Goal: Information Seeking & Learning: Learn about a topic

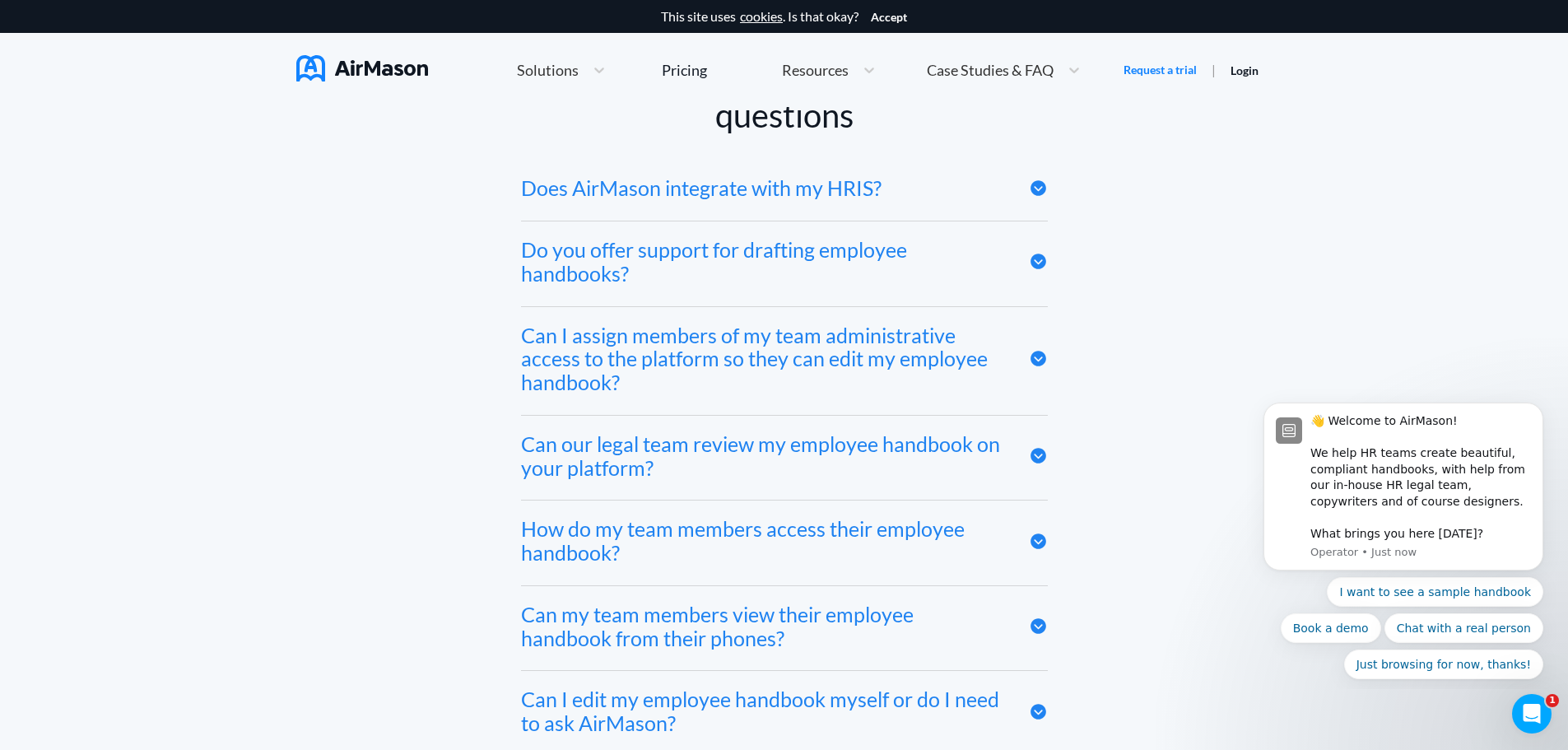
scroll to position [8067, 0]
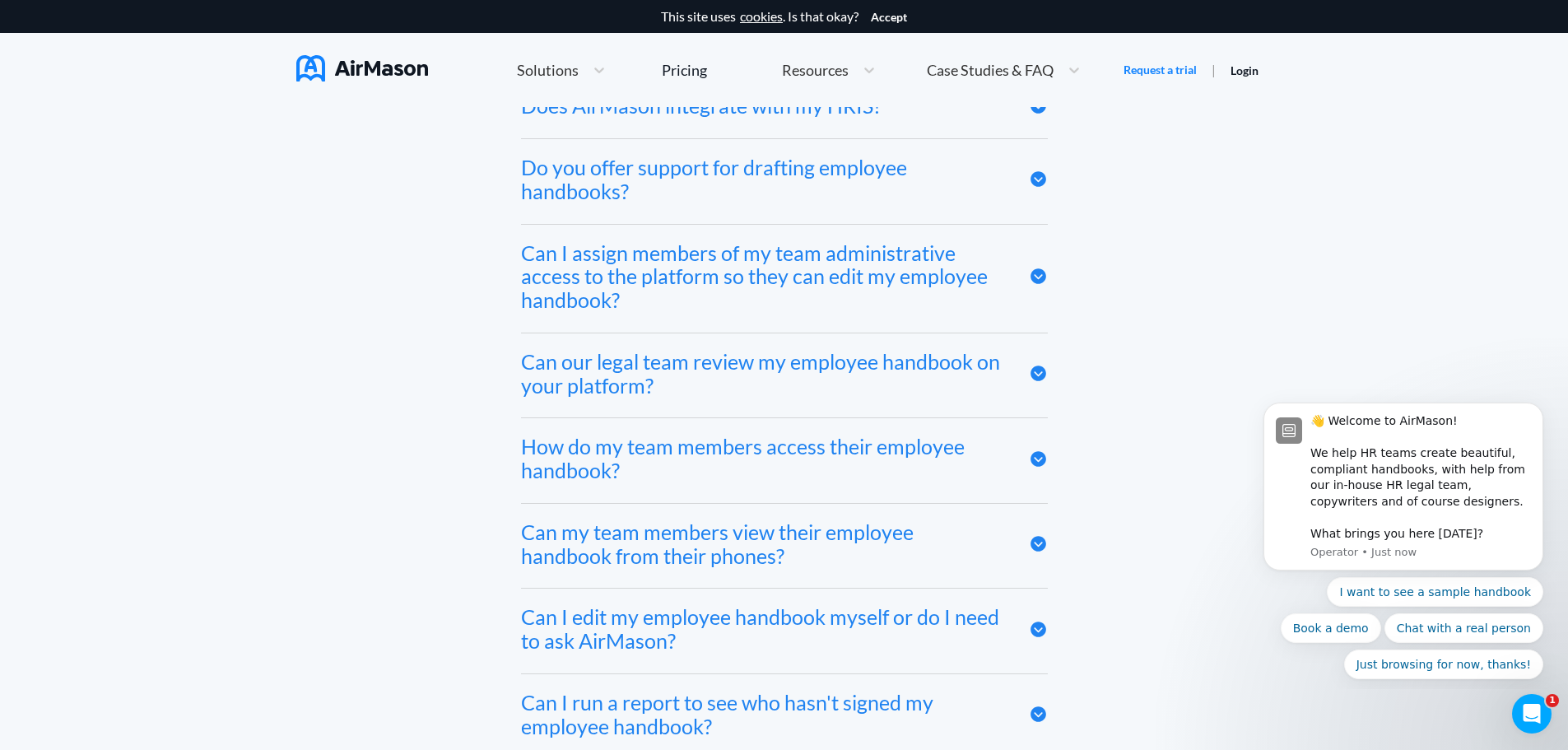
click at [615, 330] on div "Can I assign members of my team administrative access to the platform so they c…" at bounding box center [784, 278] width 527 height 108
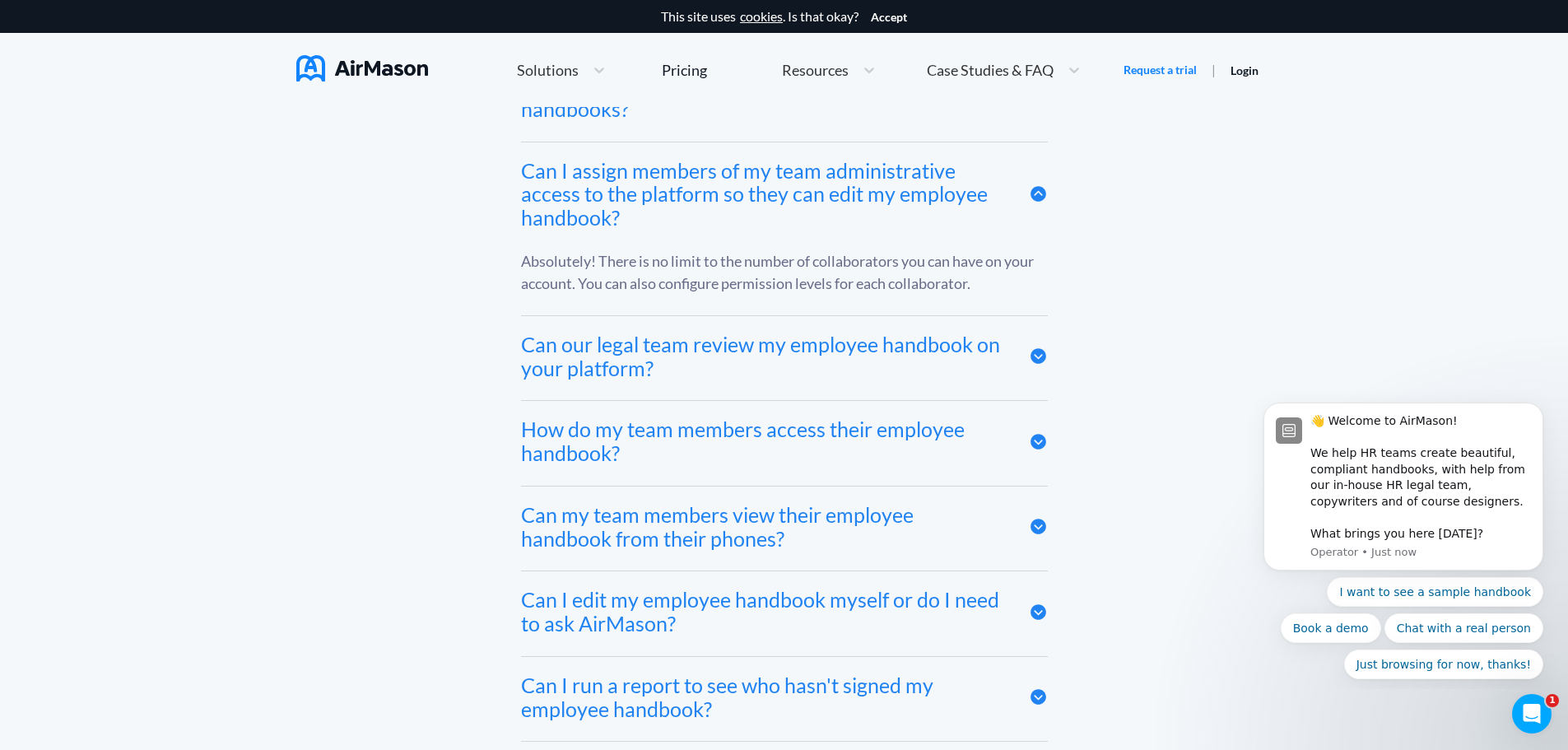
scroll to position [8232, 0]
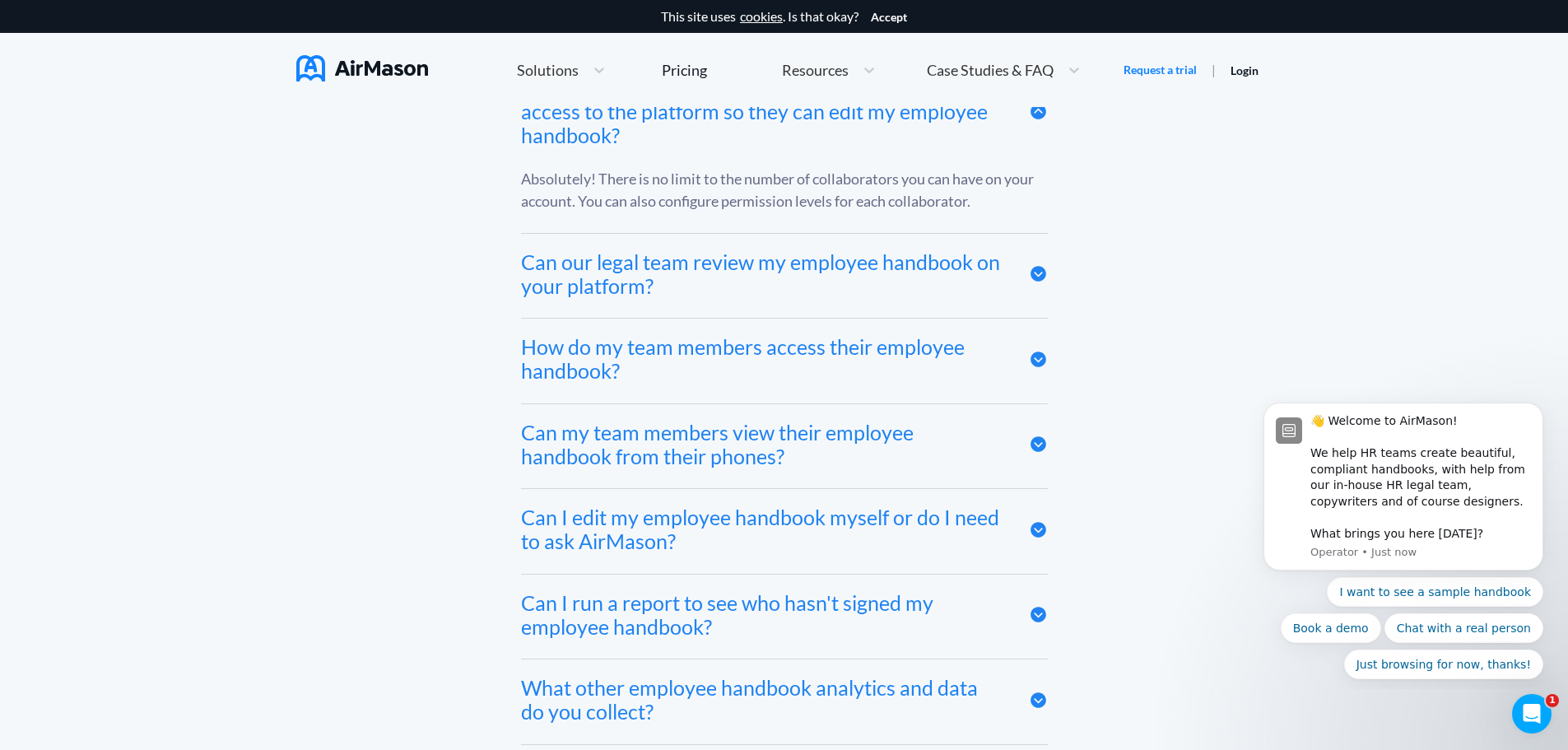
click at [613, 377] on div "How do my team members access their employee handbook?" at bounding box center [762, 359] width 483 height 48
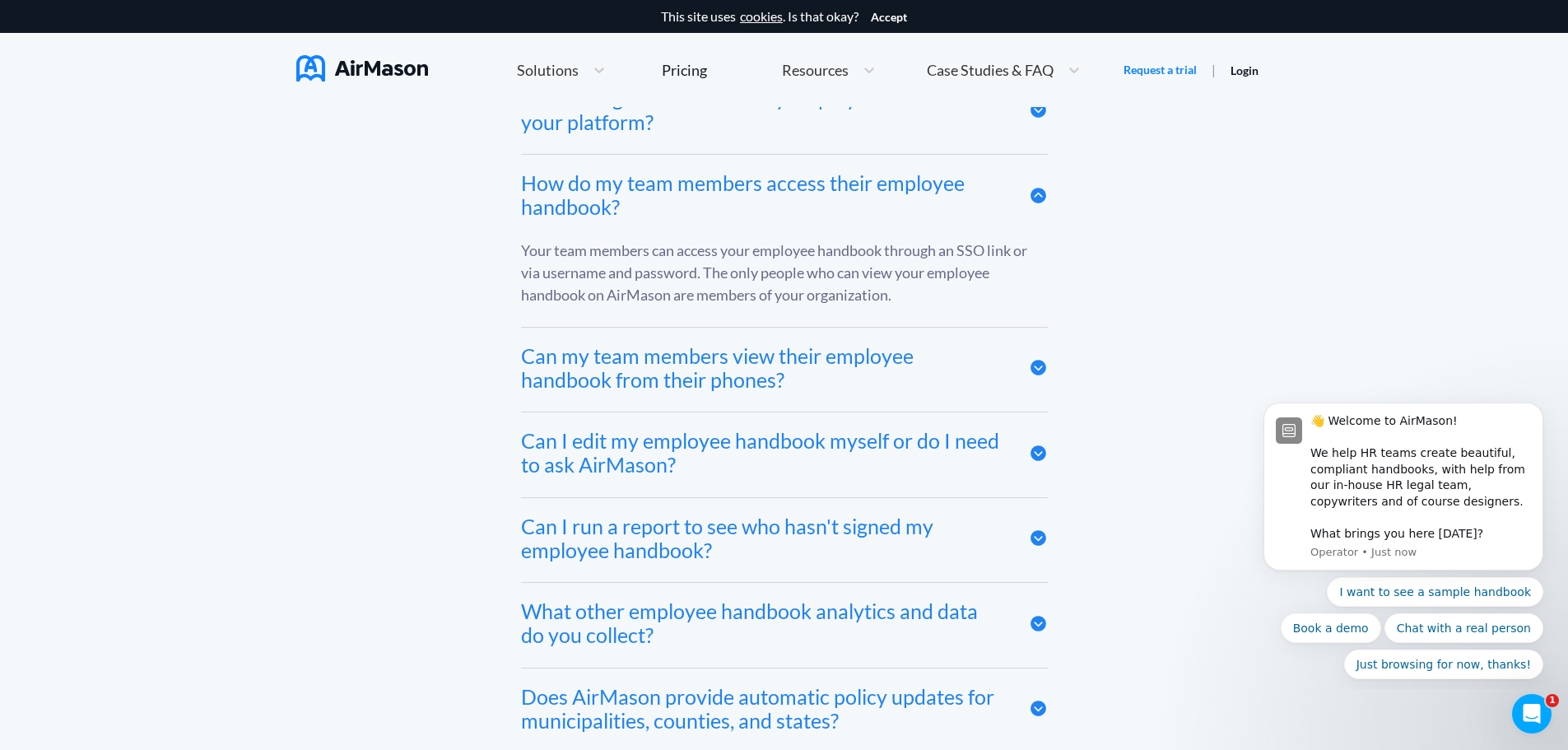
scroll to position [8397, 0]
click at [615, 387] on div "Can my team members view their employee handbook from their phones?" at bounding box center [762, 368] width 483 height 48
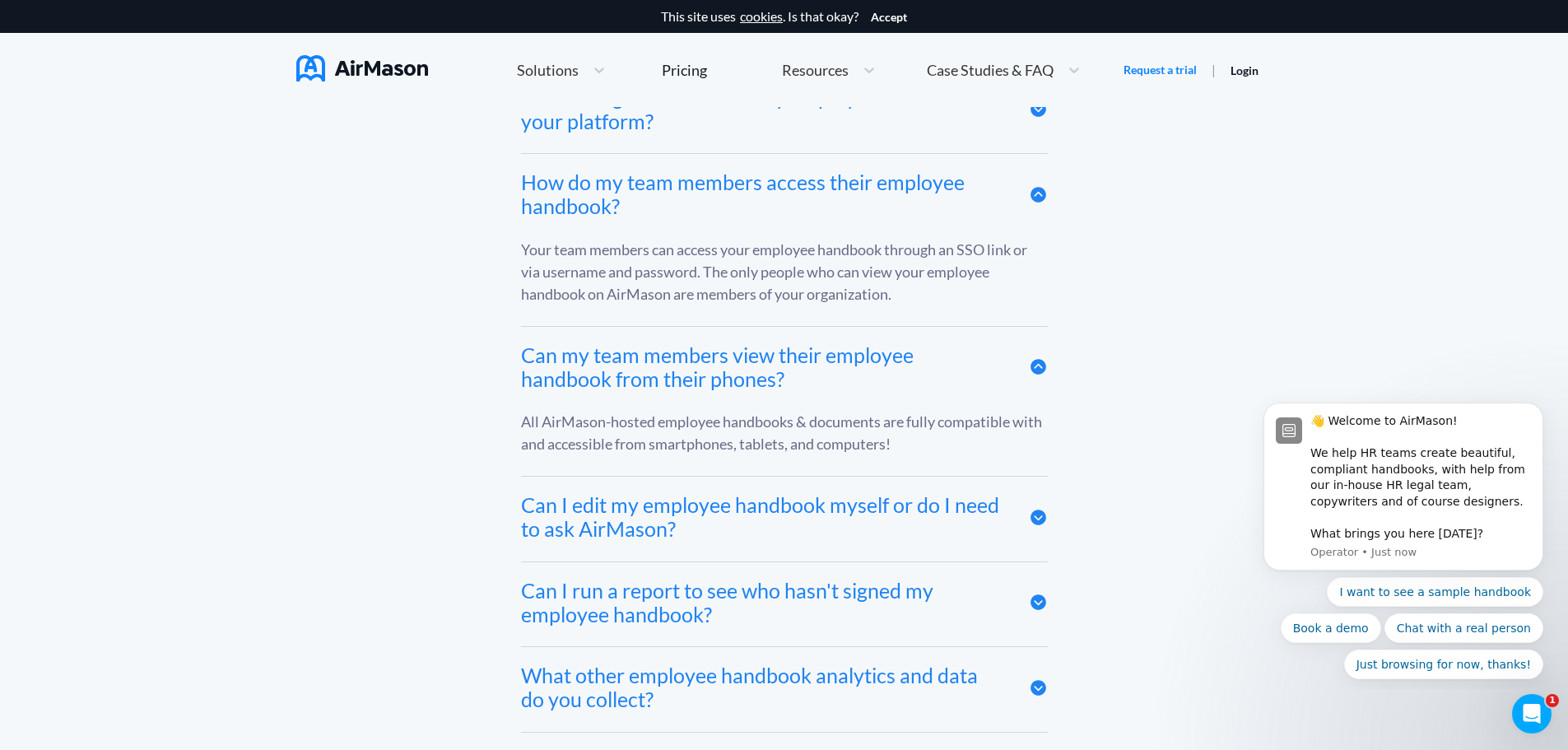
click at [654, 388] on div "Can my team members view their employee handbook from their phones?" at bounding box center [762, 368] width 483 height 48
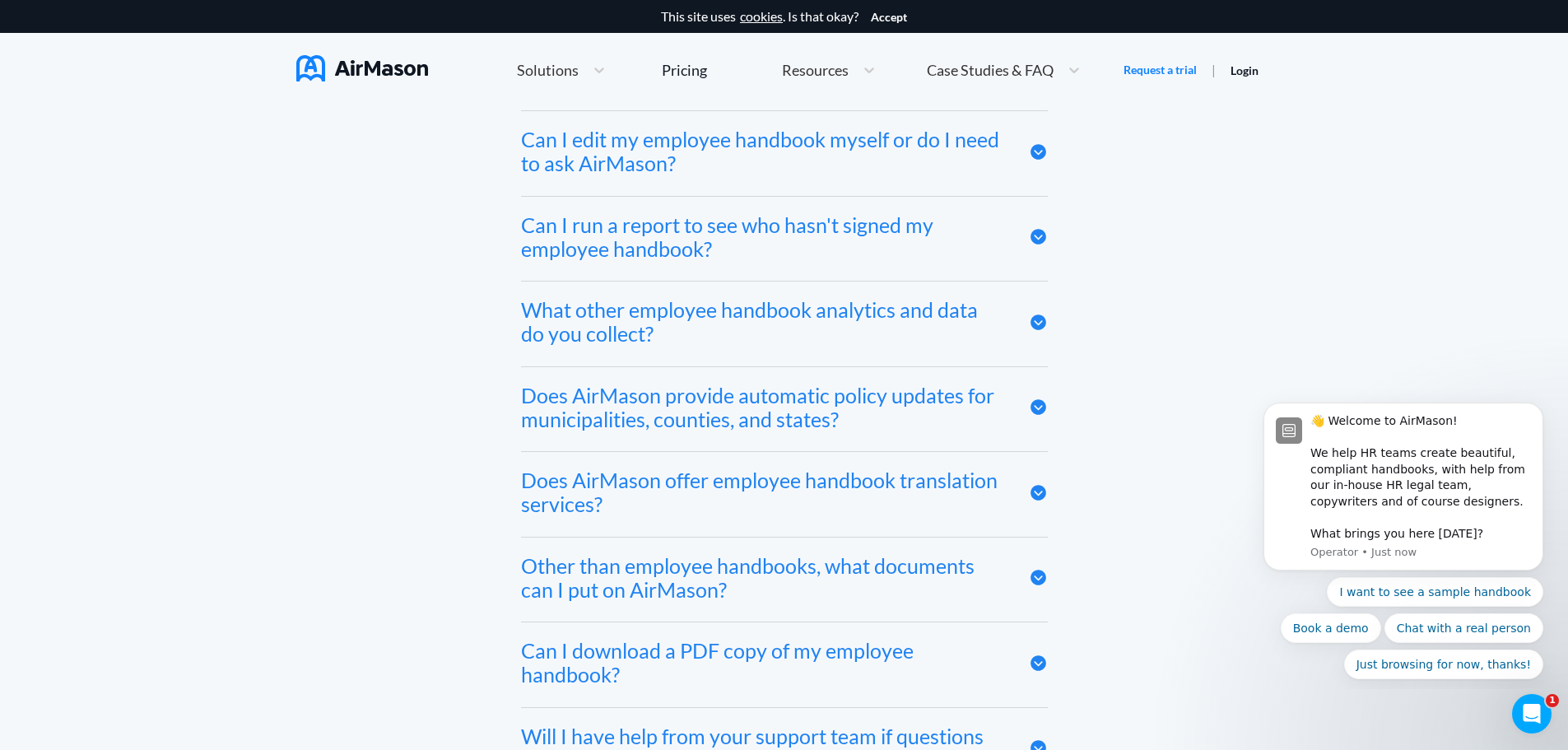
scroll to position [8725, 0]
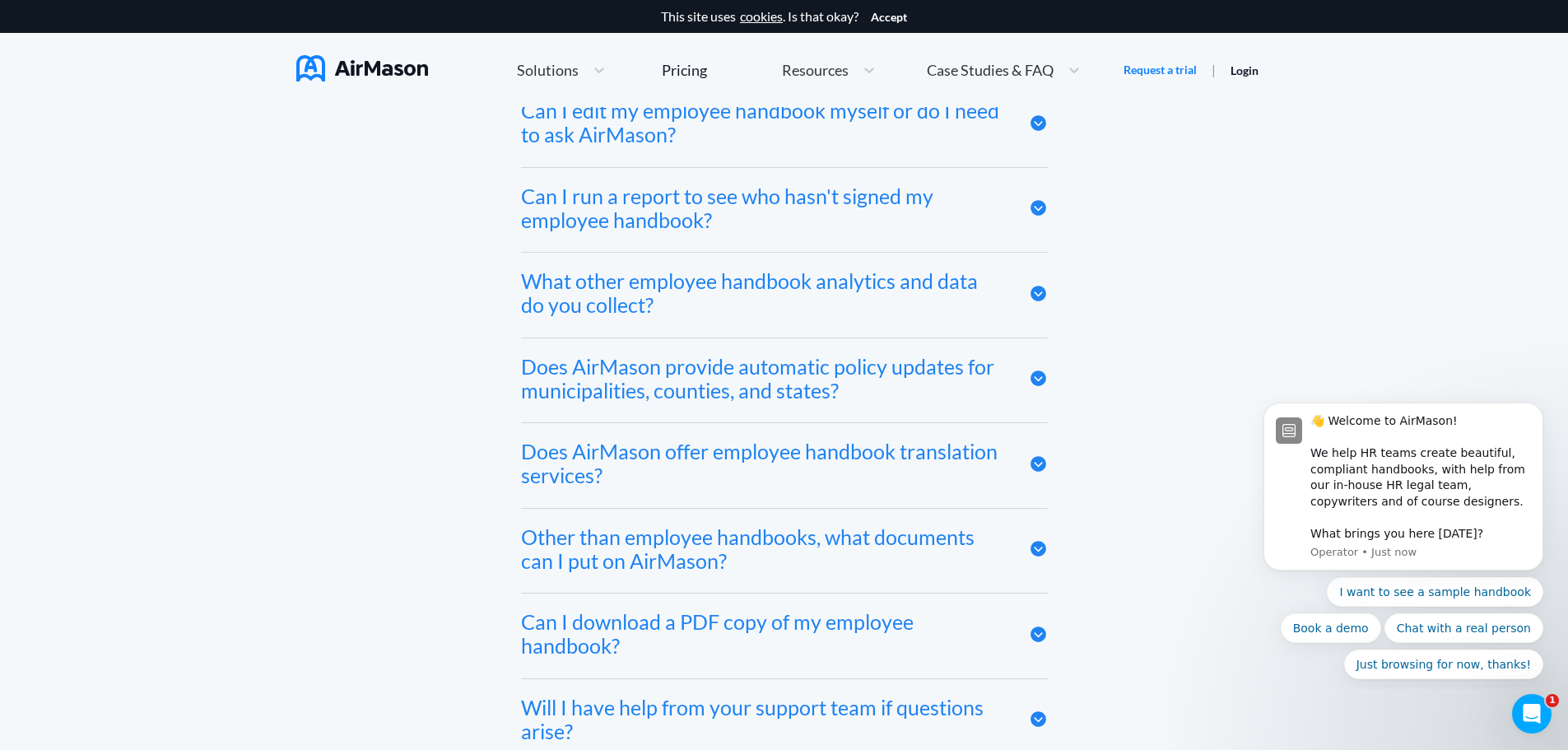
click at [641, 311] on div "What other employee handbook analytics and data do you collect?" at bounding box center [762, 293] width 483 height 48
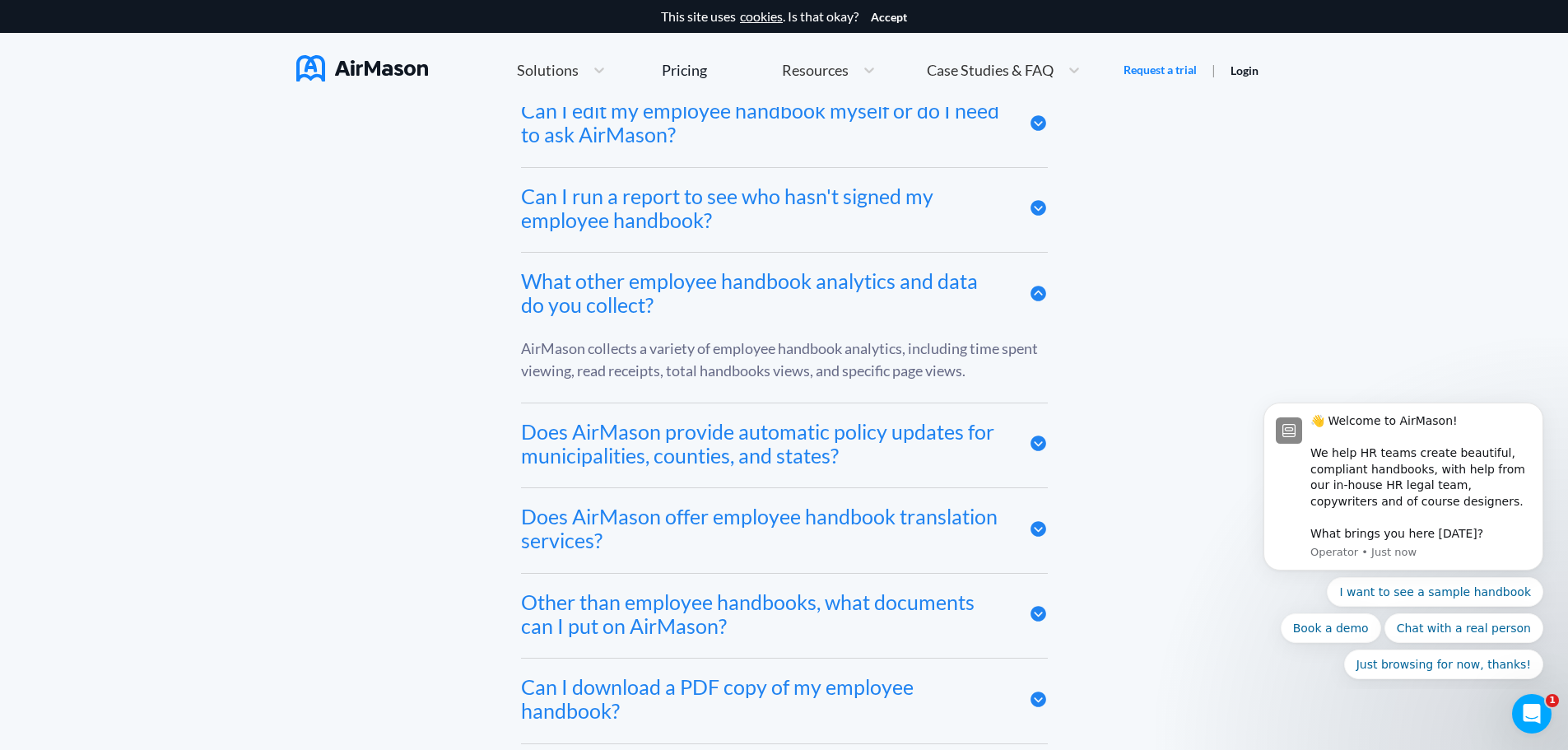
click at [628, 317] on div "What other employee handbook analytics and data do you collect?" at bounding box center [762, 293] width 483 height 48
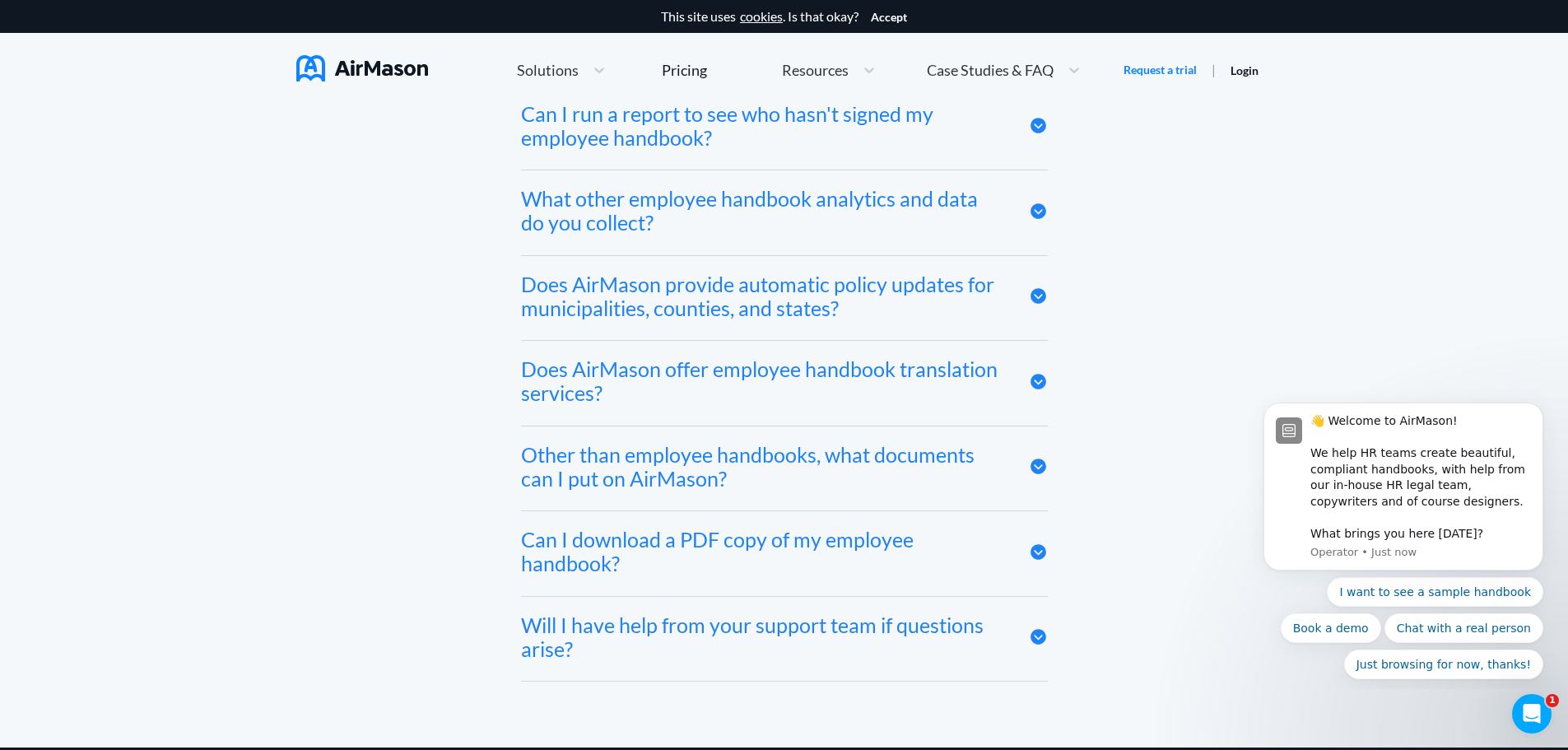
scroll to position [8890, 0]
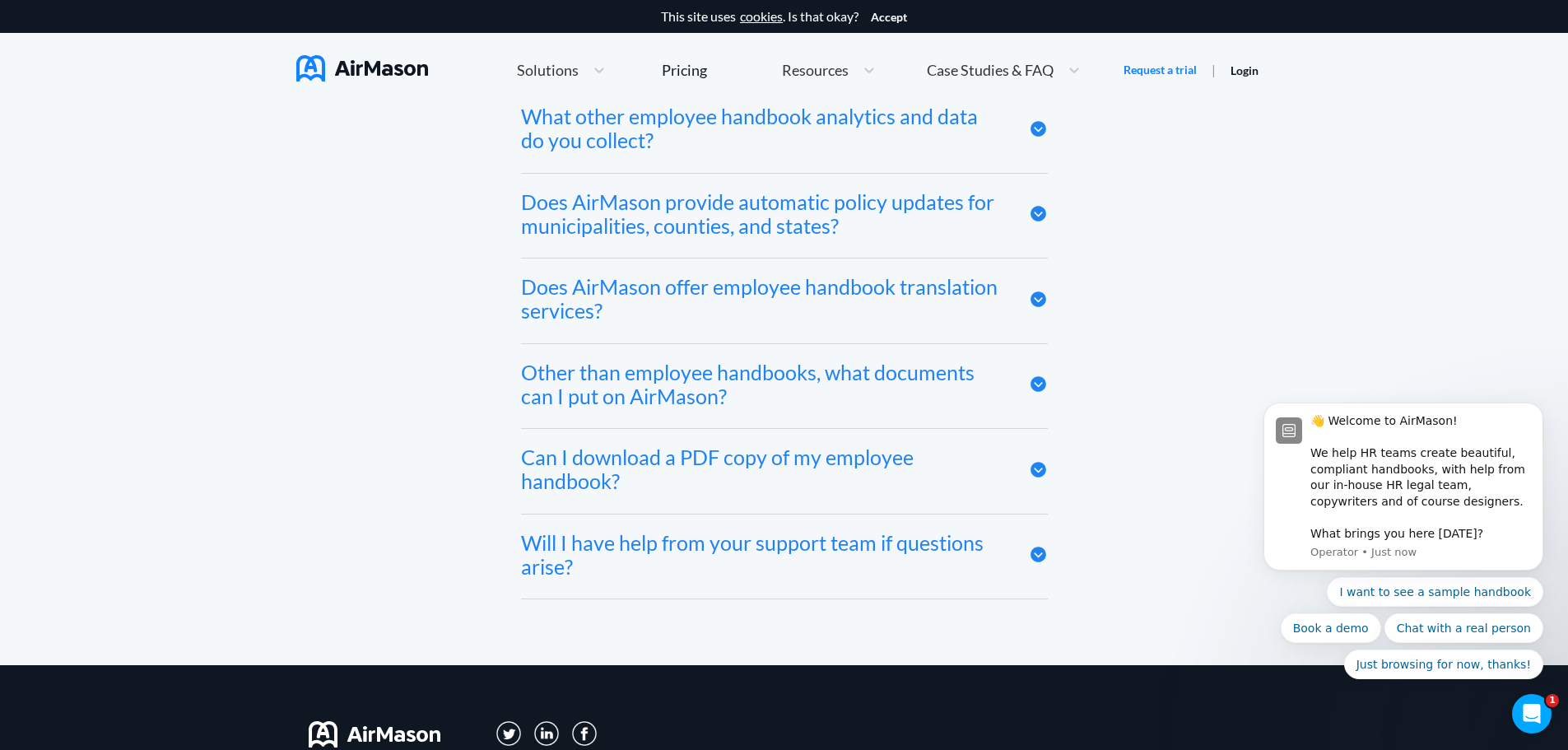
click at [637, 323] on div "Does AirMason offer employee handbook translation services?" at bounding box center [762, 299] width 483 height 48
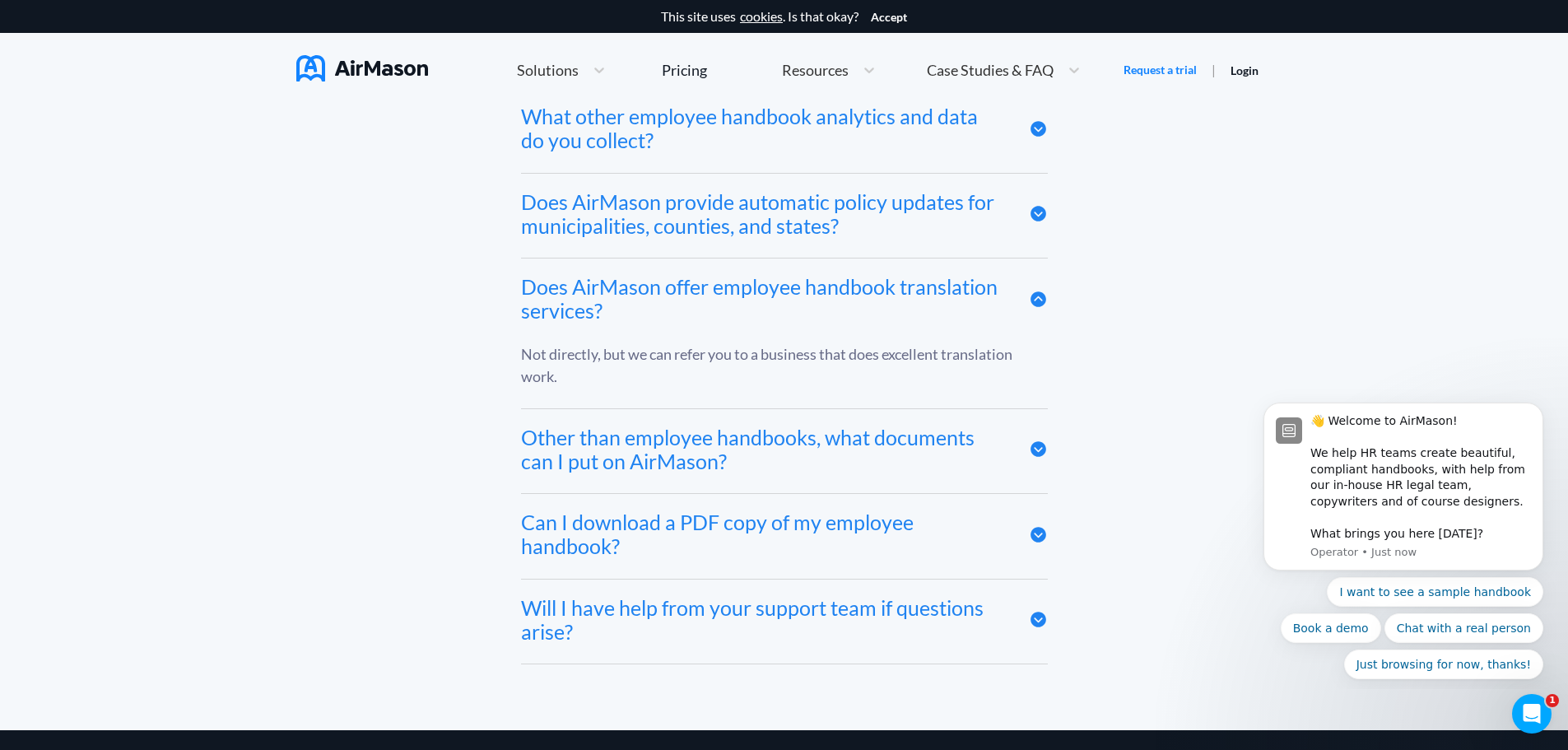
click at [607, 314] on div "Does AirMason offer employee handbook translation services?" at bounding box center [762, 299] width 483 height 48
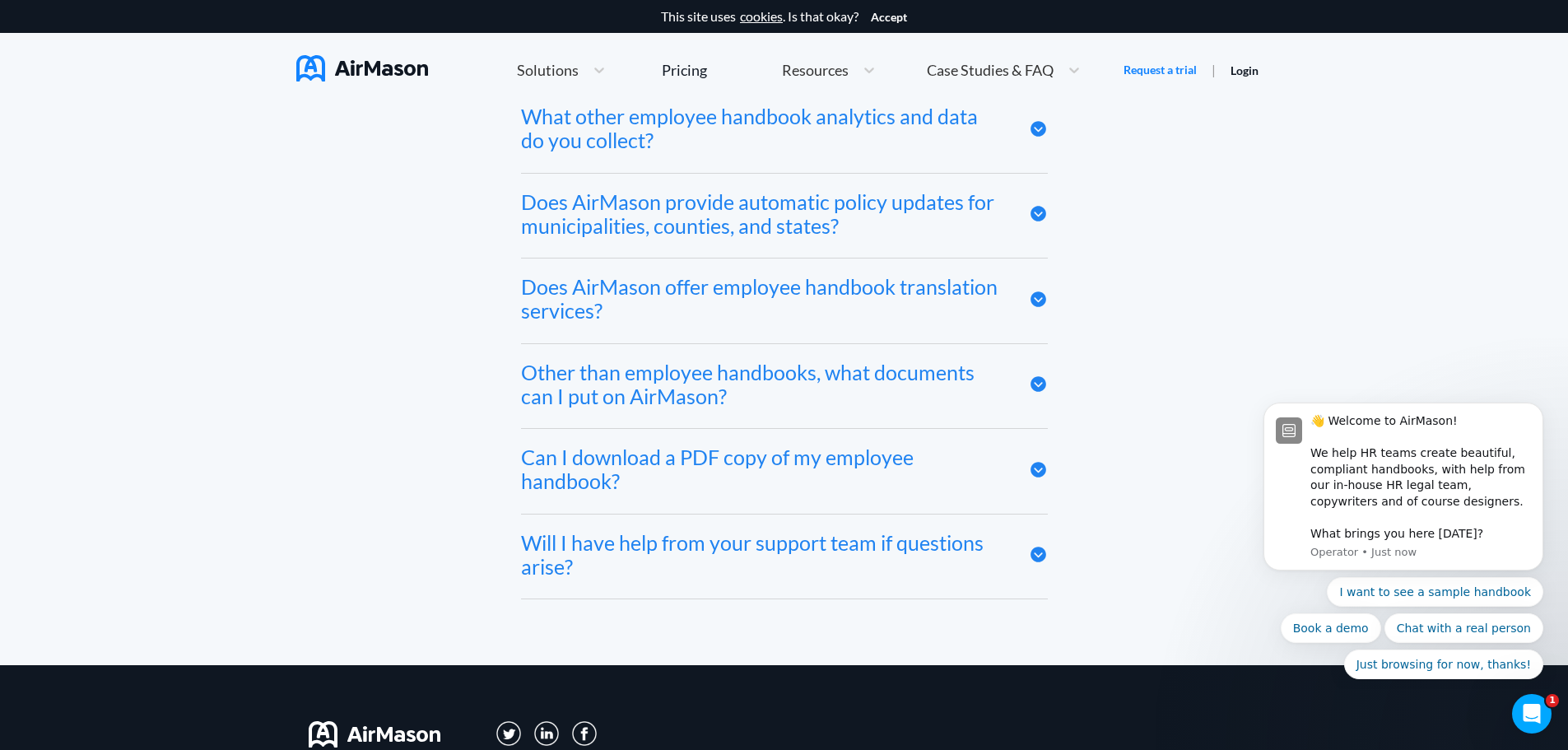
click at [600, 401] on div "Other than employee handbooks, what documents can I put on AirMason?" at bounding box center [762, 385] width 483 height 48
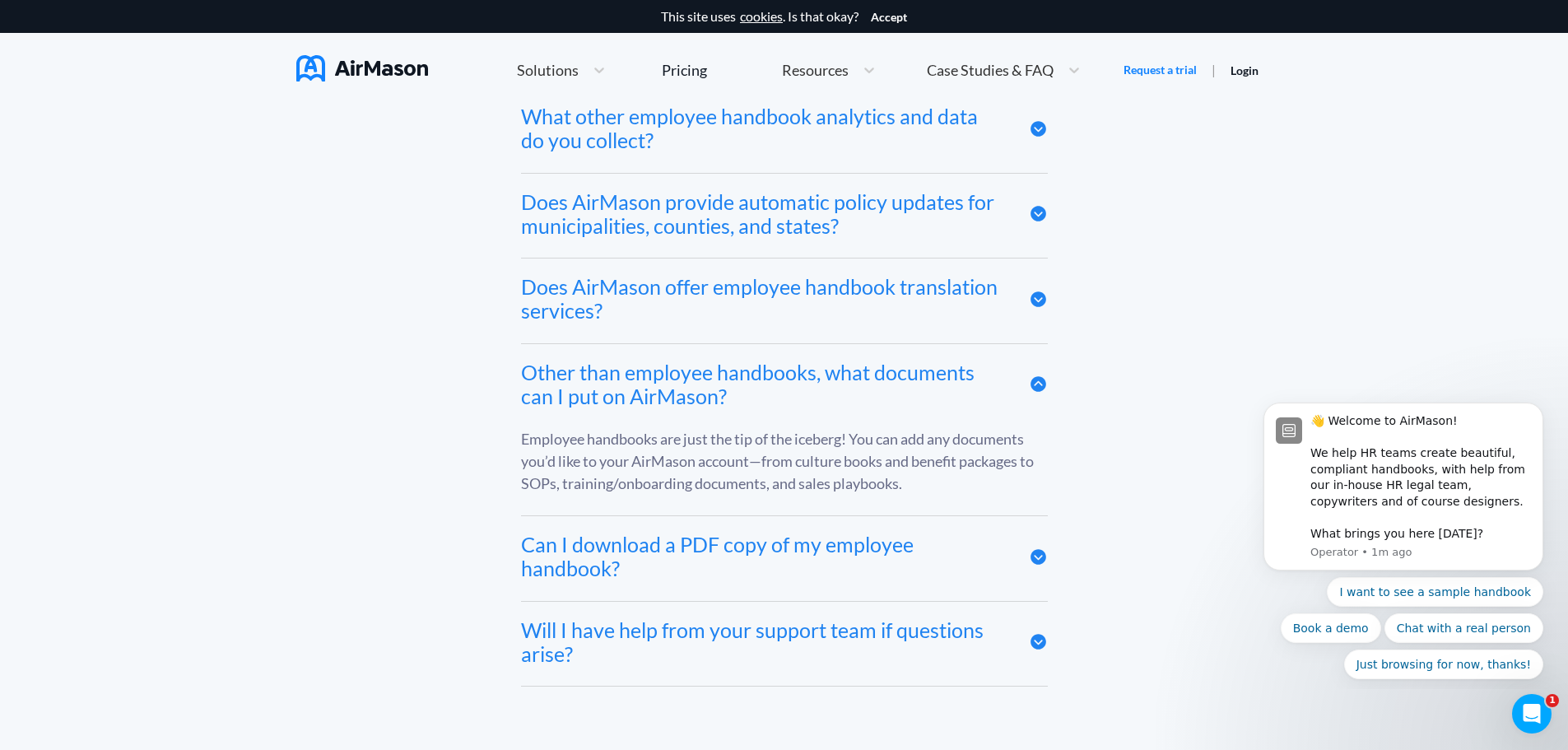
click at [583, 380] on div "Other than employee handbooks, what documents can I put on AirMason?" at bounding box center [762, 385] width 483 height 48
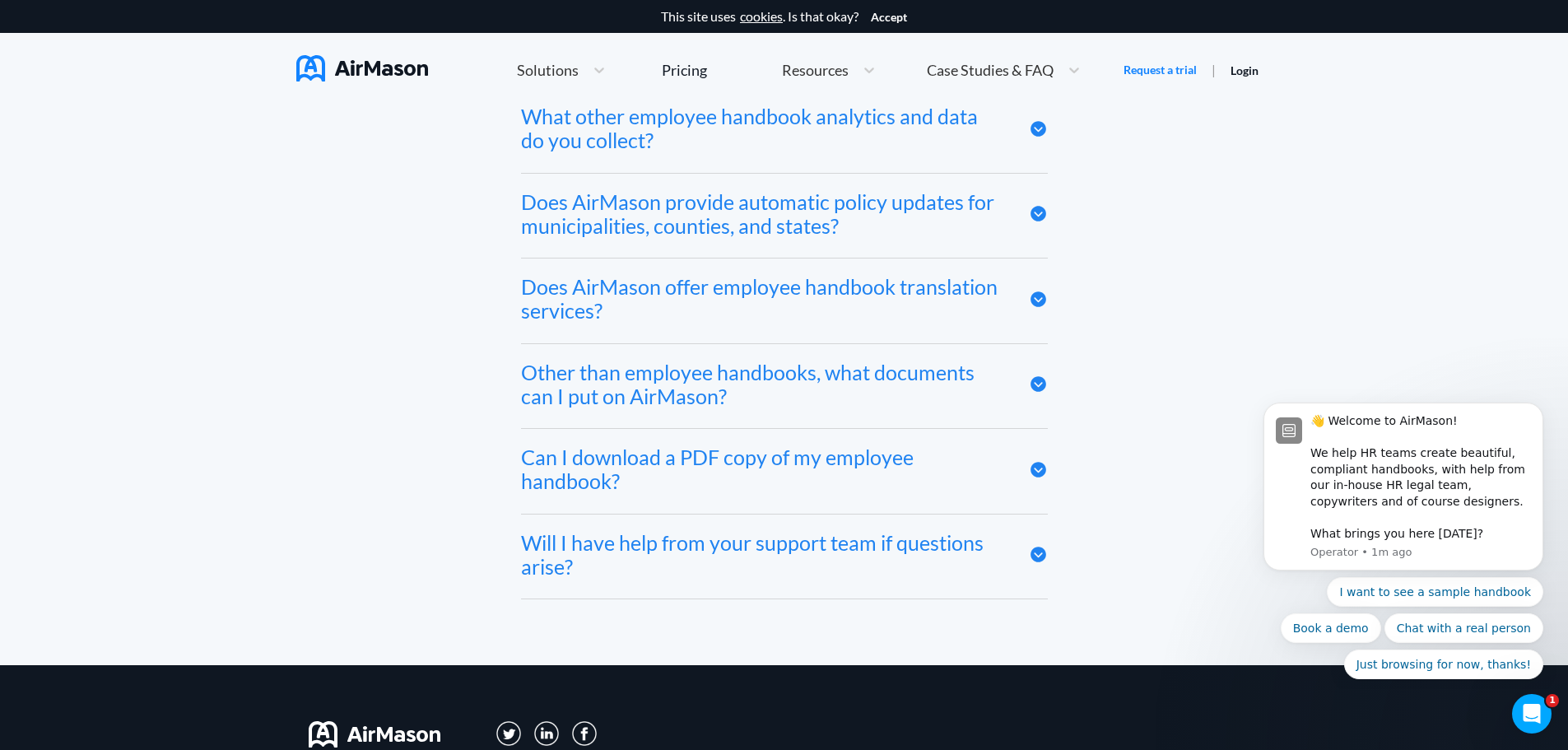
click at [572, 474] on div "Can I download a PDF copy of my employee handbook?" at bounding box center [762, 469] width 483 height 48
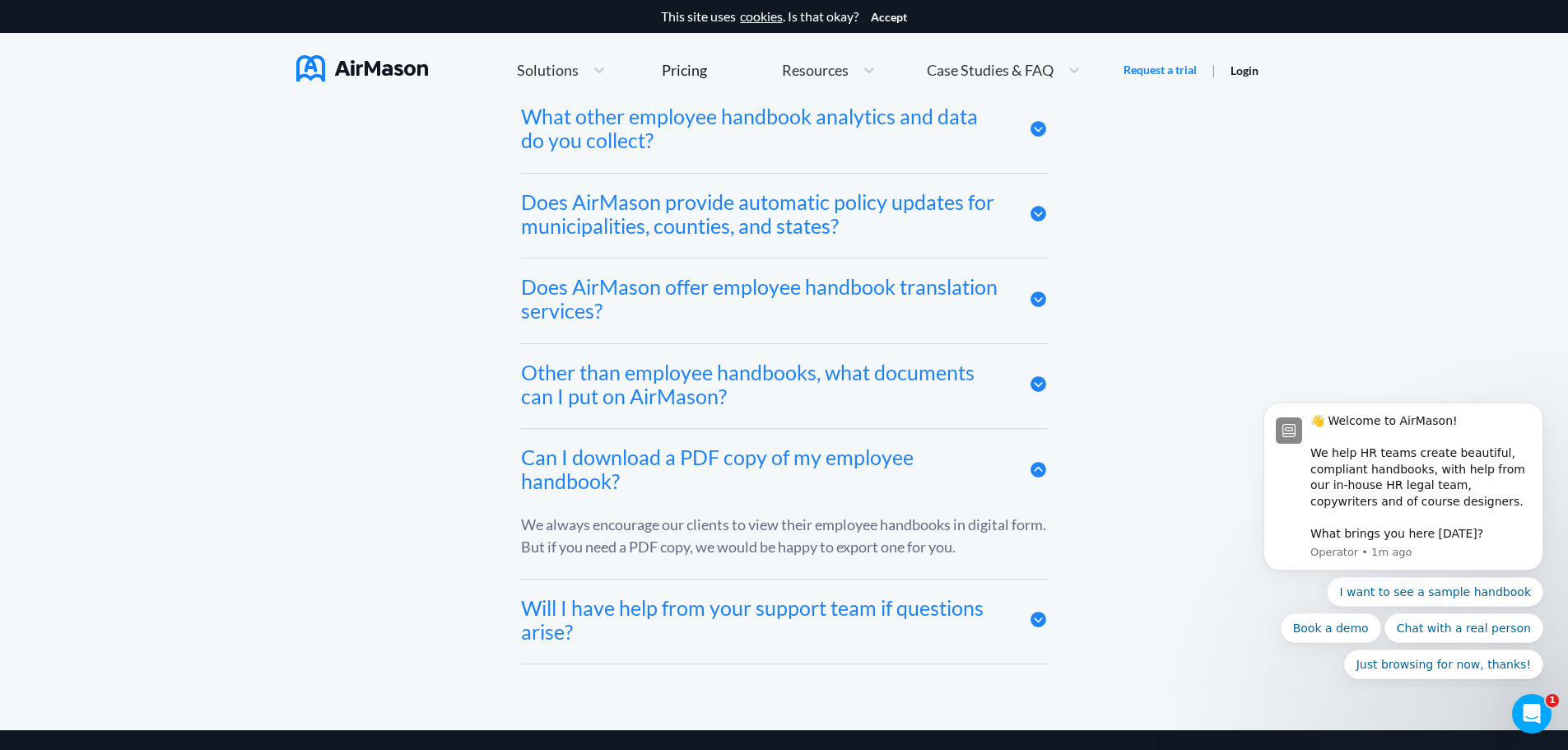
click at [572, 474] on div "Can I download a PDF copy of my employee handbook?" at bounding box center [762, 469] width 483 height 48
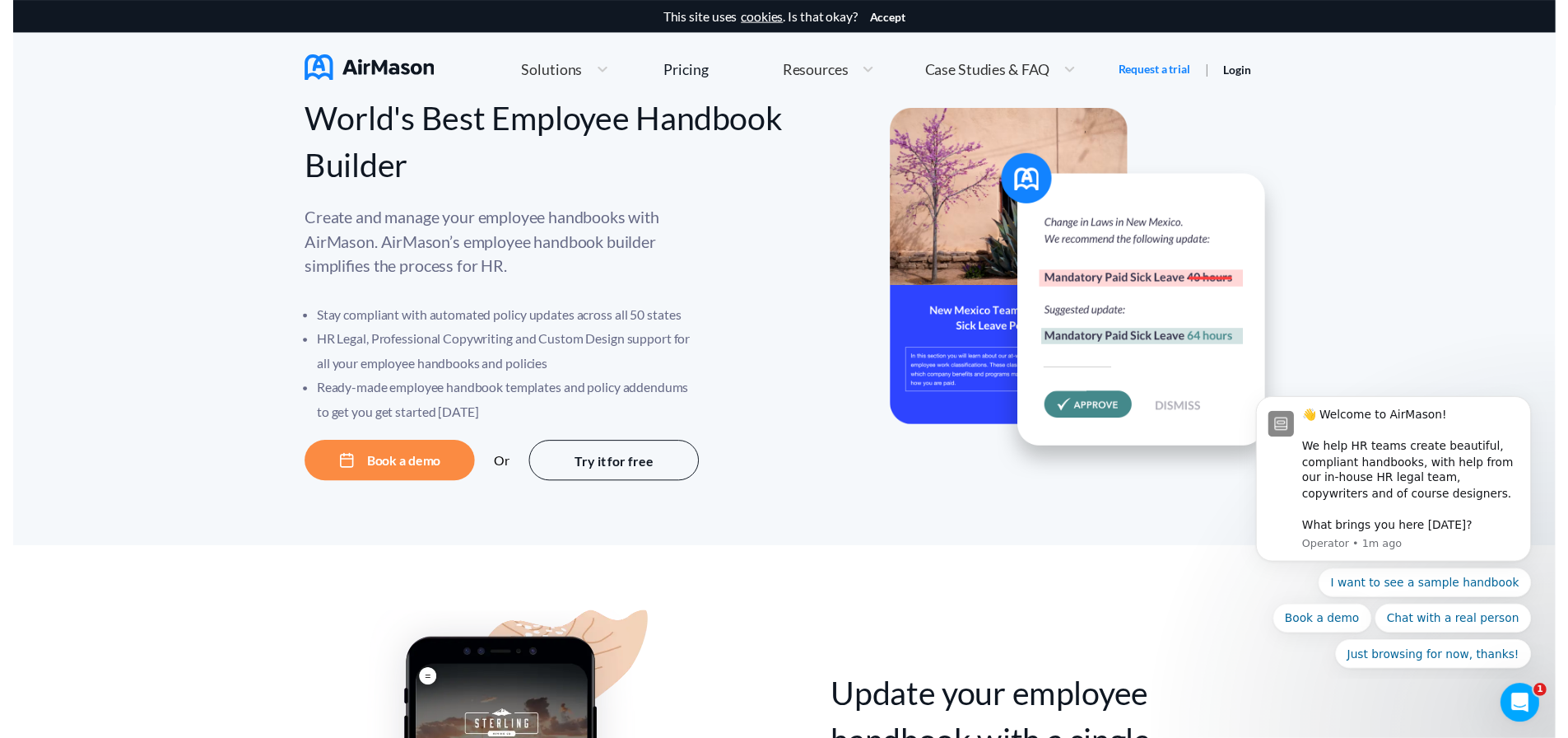
scroll to position [0, 0]
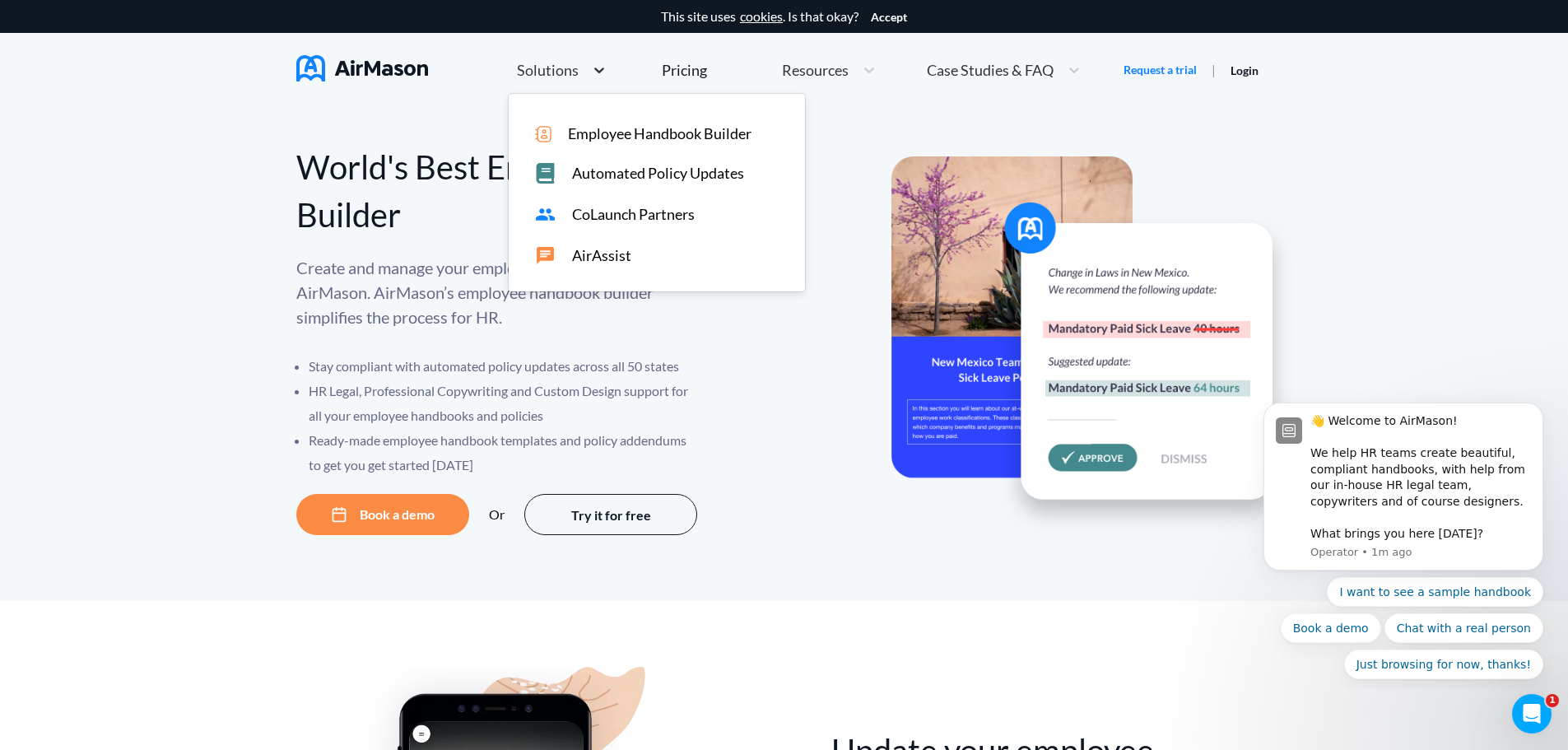
click at [591, 69] on icon at bounding box center [599, 70] width 17 height 17
click at [866, 69] on icon at bounding box center [869, 70] width 17 height 17
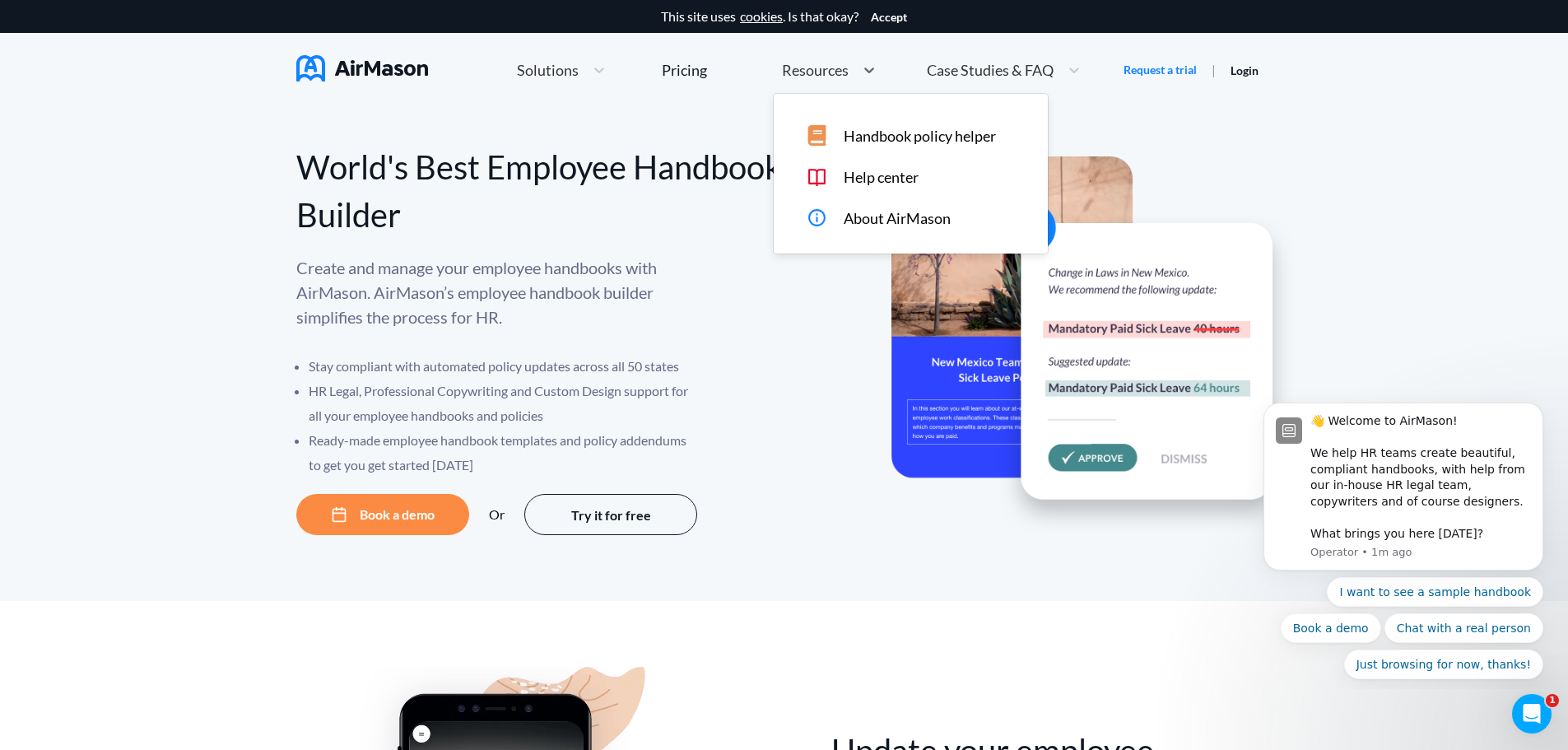
click at [835, 138] on div "Handbook policy helper" at bounding box center [921, 135] width 231 height 21
